Goal: Obtain resource: Obtain resource

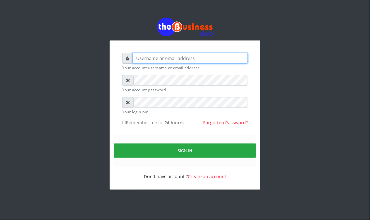
type input "Mavincio"
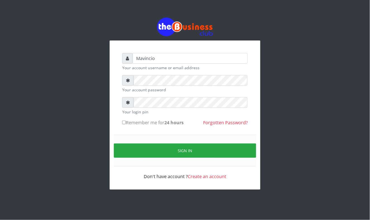
click at [151, 133] on form "Mavincio Your account username or email address Your account password Your logi…" at bounding box center [185, 116] width 126 height 127
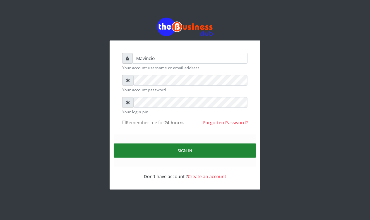
click at [182, 149] on button "Sign in" at bounding box center [185, 150] width 142 height 14
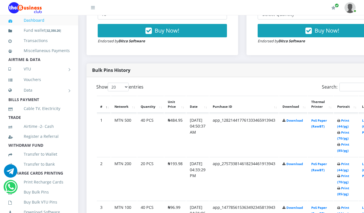
scroll to position [223, 0]
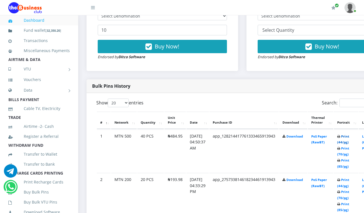
click at [349, 136] on link "Print (44/pg)" at bounding box center [343, 139] width 12 height 10
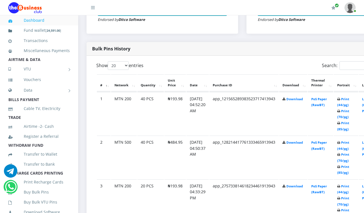
scroll to position [223, 0]
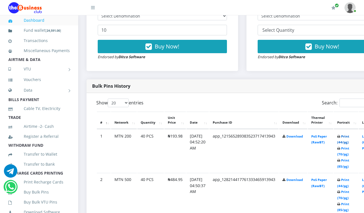
click at [345, 137] on link "Print (44/pg)" at bounding box center [343, 139] width 12 height 10
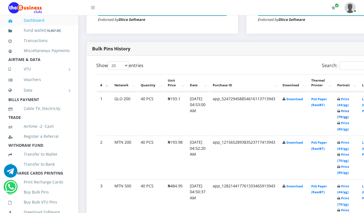
scroll to position [223, 0]
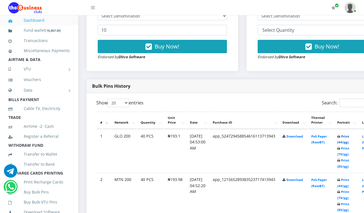
click at [349, 138] on link "Print (44/pg)" at bounding box center [343, 139] width 12 height 10
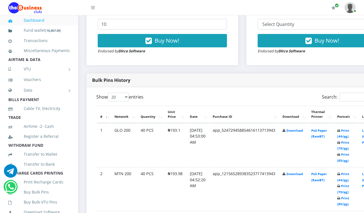
scroll to position [223, 0]
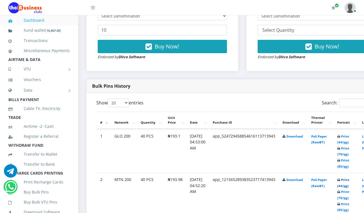
click at [348, 181] on link "Print (44/pg)" at bounding box center [343, 183] width 12 height 10
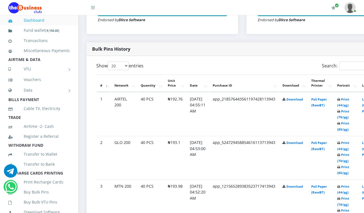
scroll to position [223, 0]
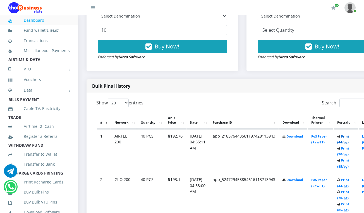
click at [349, 137] on link "Print (44/pg)" at bounding box center [343, 139] width 12 height 10
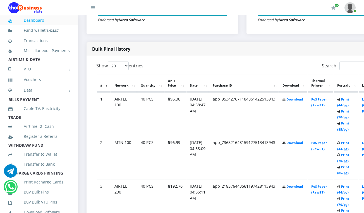
scroll to position [223, 0]
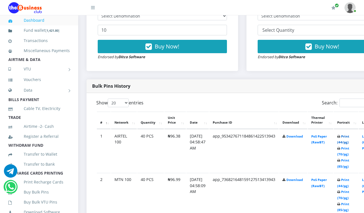
click at [349, 137] on link "Print (44/pg)" at bounding box center [343, 139] width 12 height 10
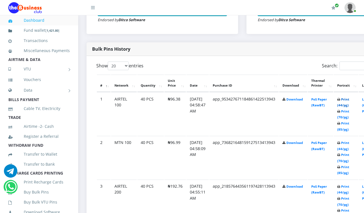
scroll to position [223, 0]
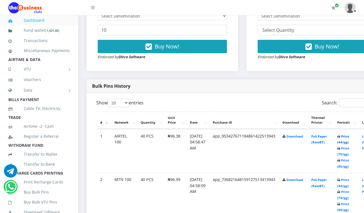
click at [349, 137] on link "Print (44/pg)" at bounding box center [343, 139] width 12 height 10
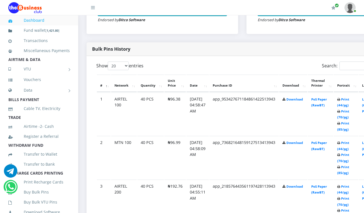
scroll to position [223, 0]
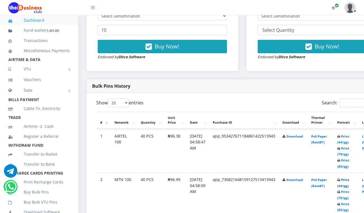
click at [349, 182] on link "Print (44/pg)" at bounding box center [343, 183] width 12 height 10
